Goal: Manage account settings

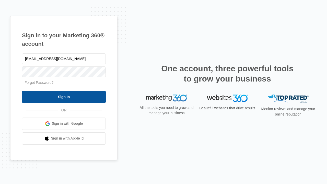
click at [64, 97] on input "Sign In" at bounding box center [64, 97] width 84 height 12
